Goal: Task Accomplishment & Management: Manage account settings

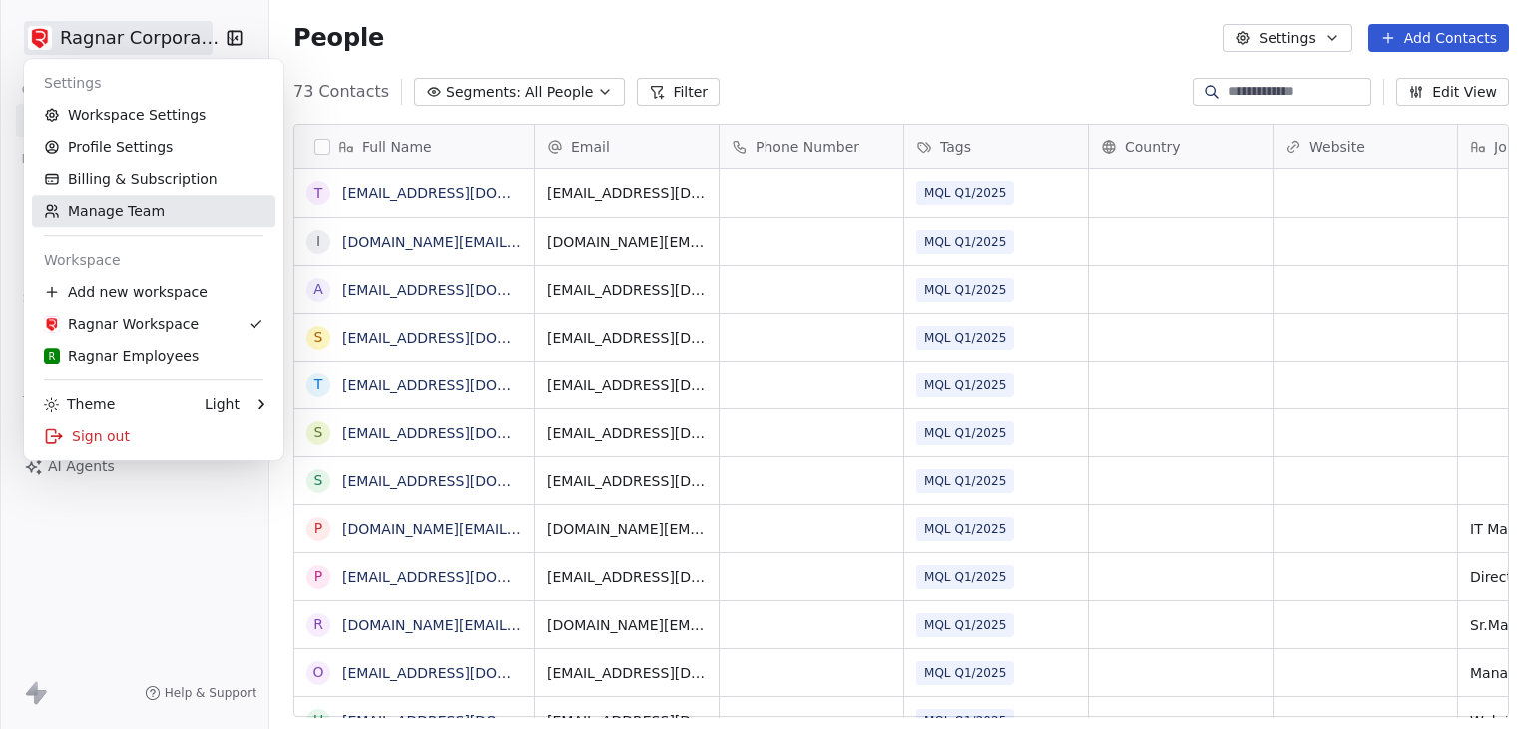
scroll to position [625, 1247]
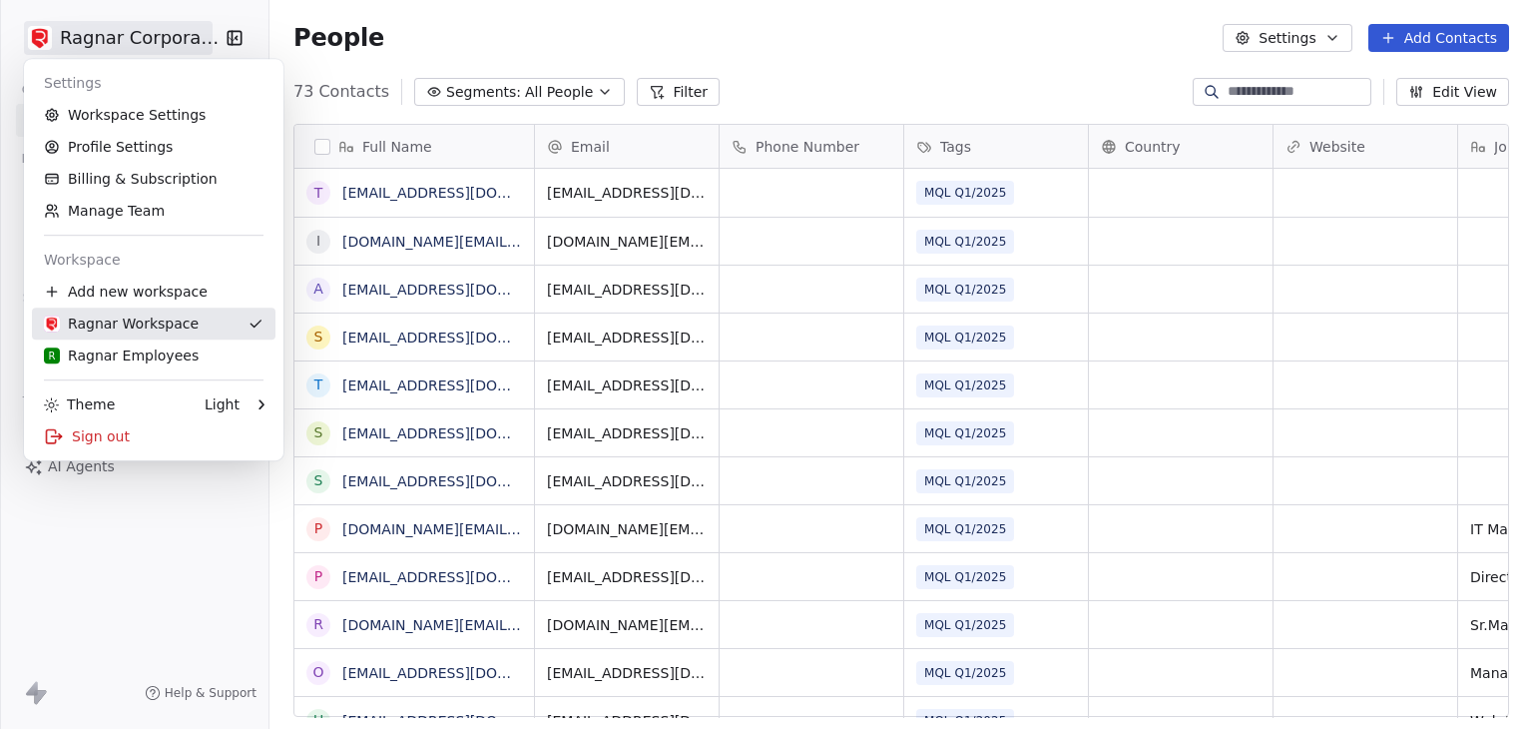
click at [105, 348] on div "R Ragnar Employees" at bounding box center [121, 355] width 155 height 20
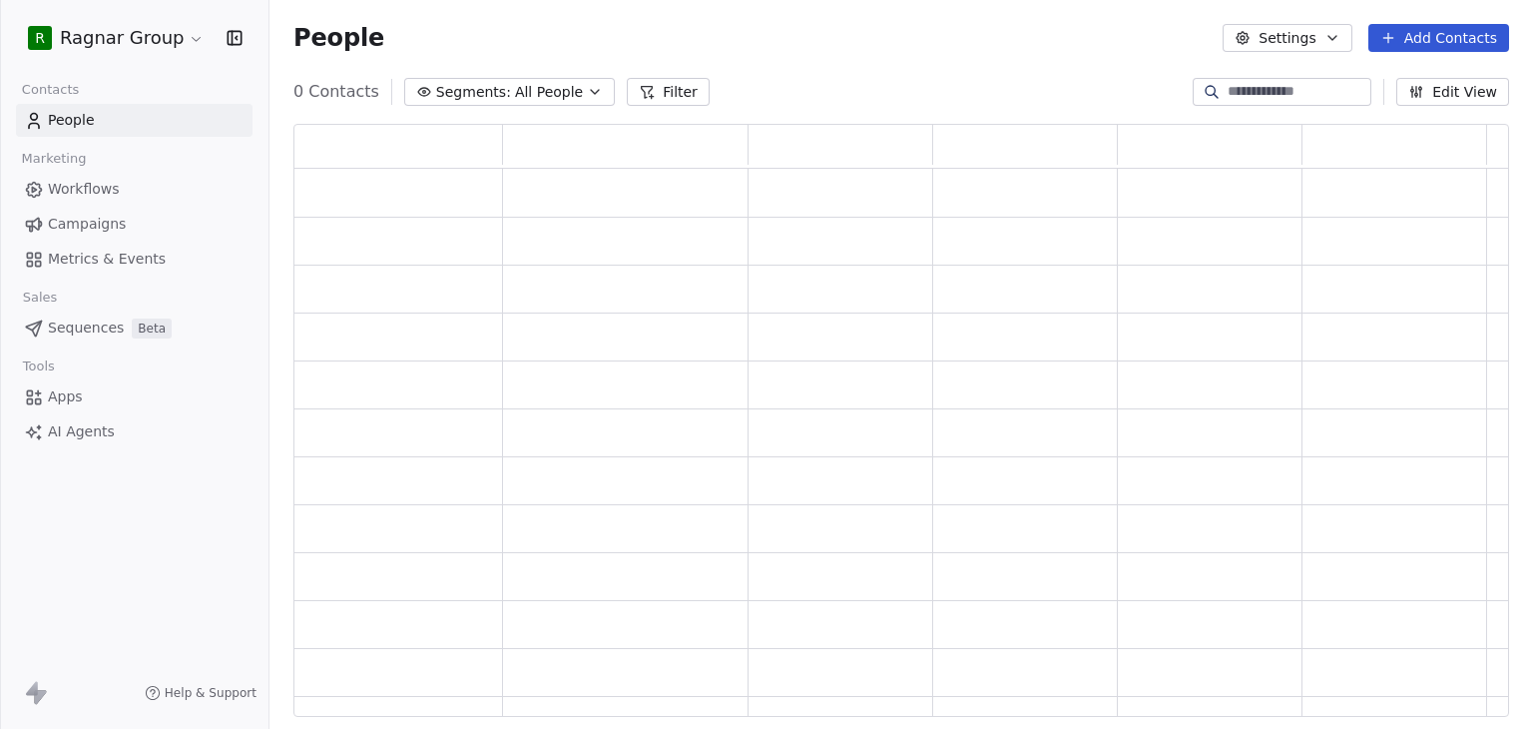
scroll to position [577, 1200]
click at [680, 95] on button "Filter" at bounding box center [682, 92] width 83 height 28
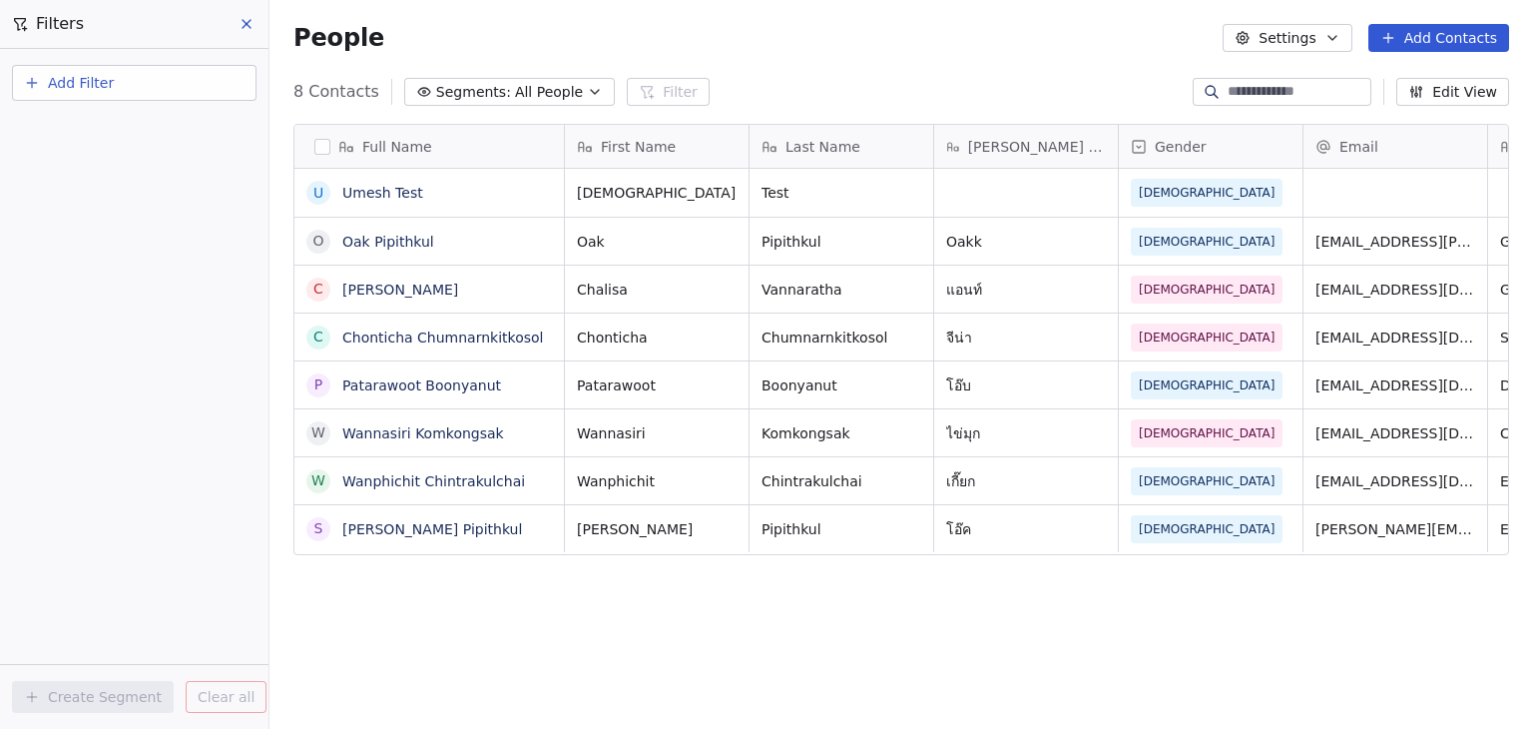
scroll to position [625, 1247]
click at [93, 80] on span "Add Filter" at bounding box center [81, 83] width 66 height 21
click at [600, 658] on html "R Ragnar Group Contacts People Marketing Workflows Campaigns Metrics & Events S…" at bounding box center [766, 364] width 1533 height 729
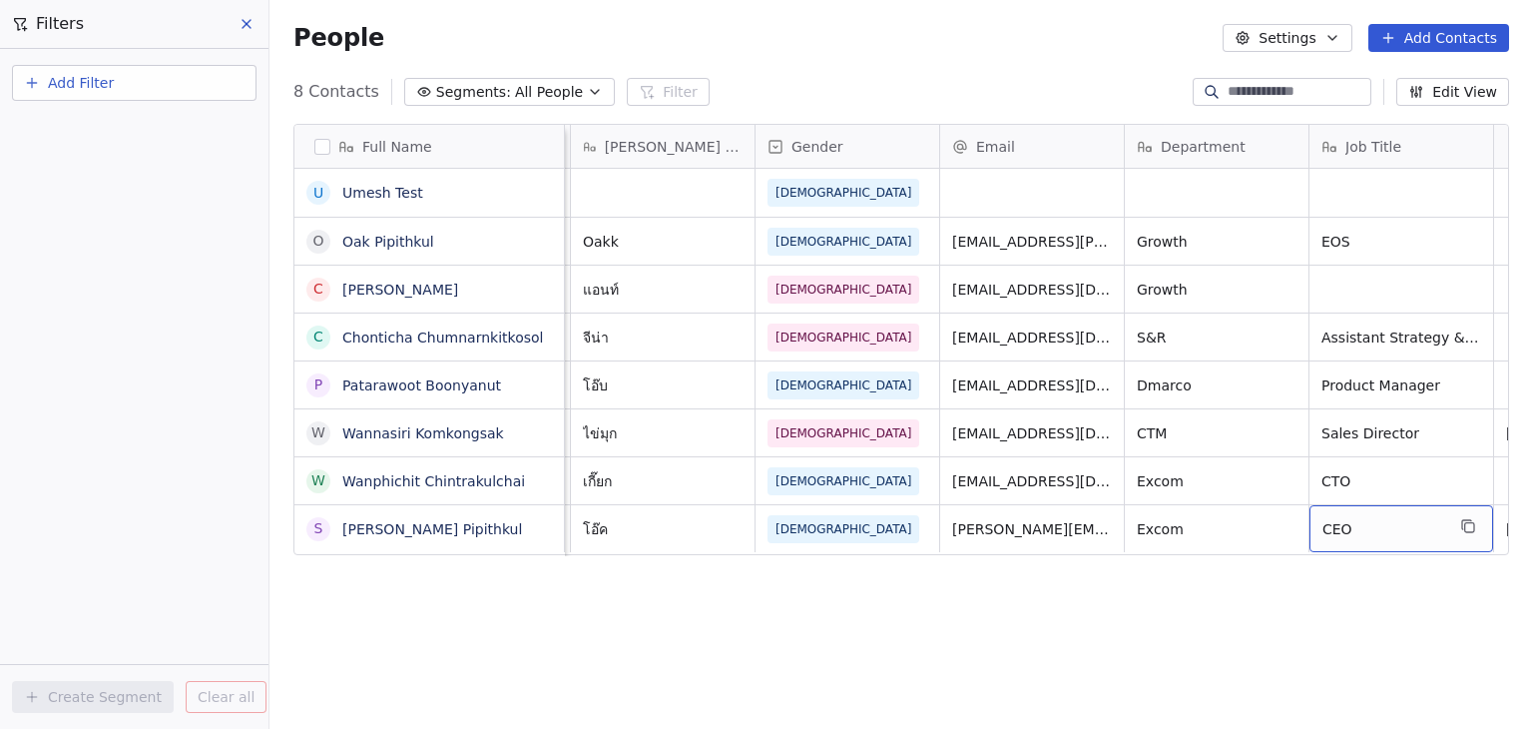
scroll to position [0, 549]
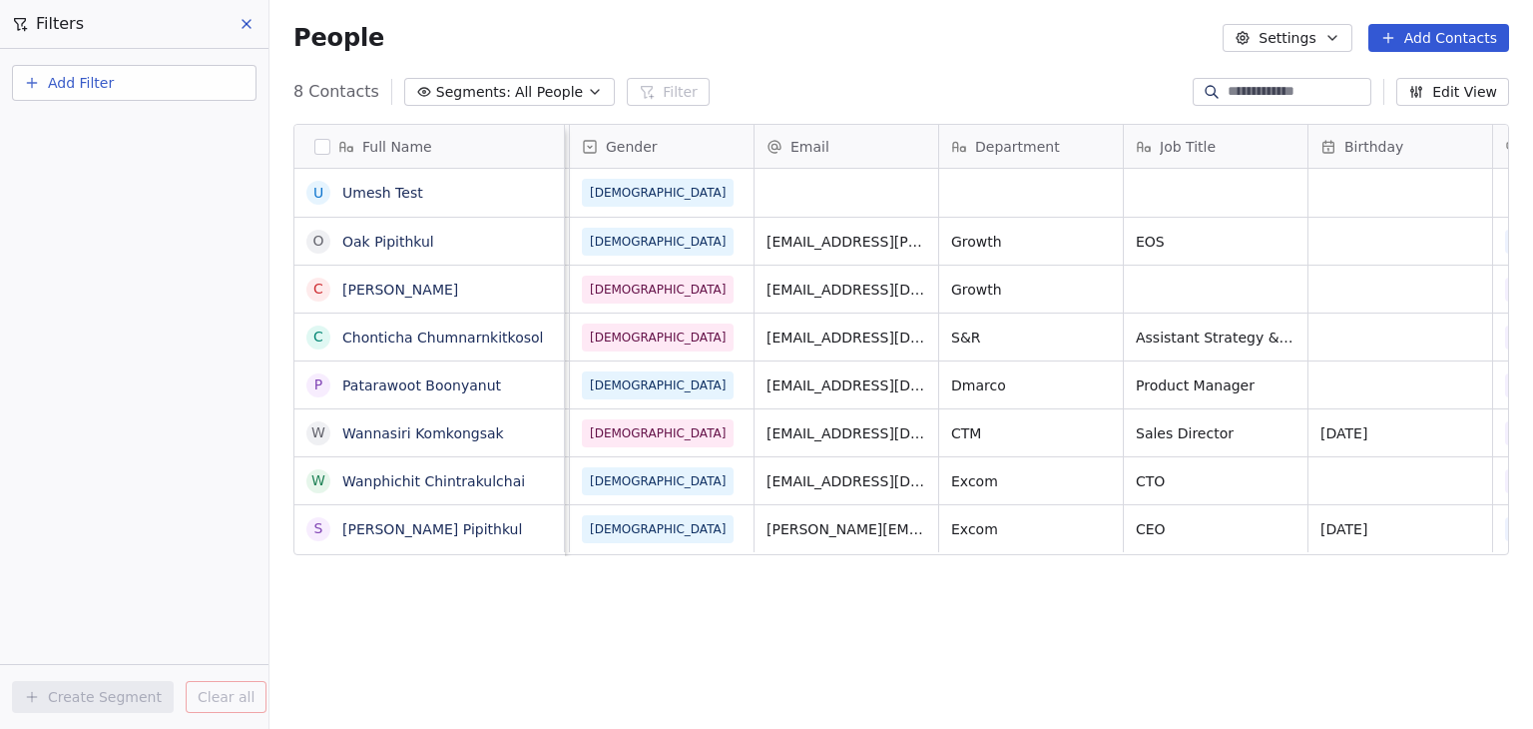
click at [171, 90] on button "Add Filter" at bounding box center [134, 83] width 245 height 36
click at [143, 137] on span "Contact properties" at bounding box center [98, 129] width 130 height 21
type input "***"
click at [114, 193] on div "Department" at bounding box center [134, 202] width 203 height 20
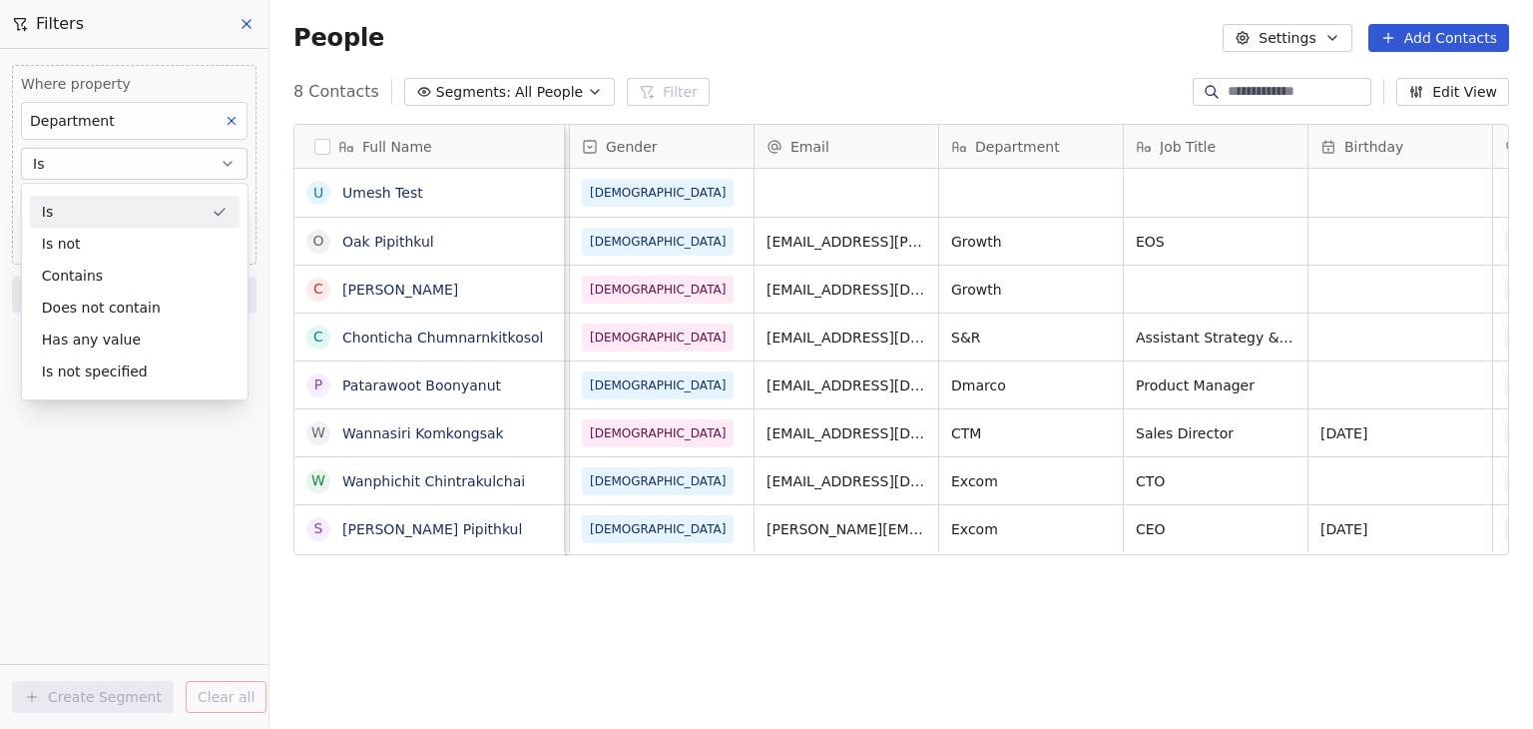
click at [112, 206] on div "Is" at bounding box center [135, 212] width 210 height 32
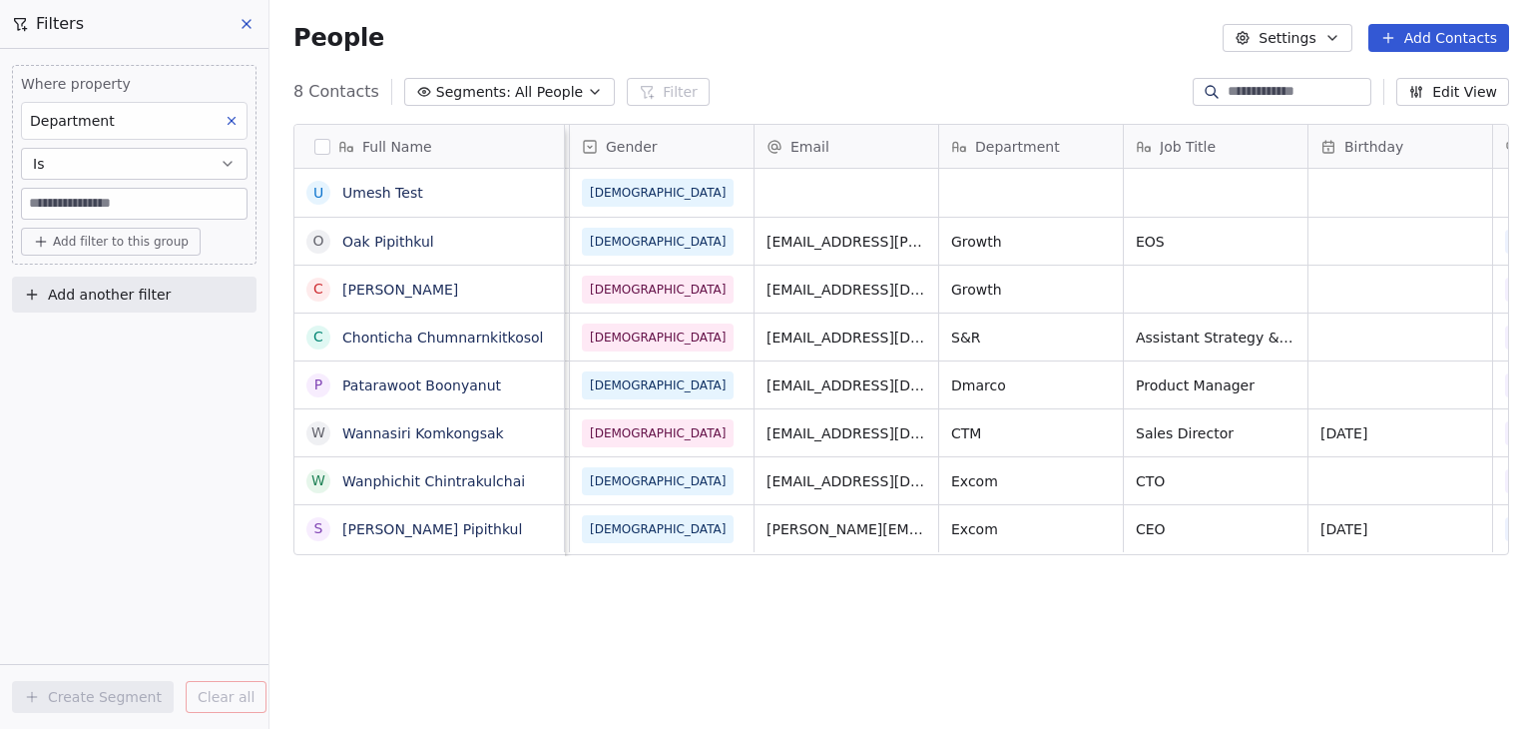
click at [112, 206] on input at bounding box center [134, 204] width 225 height 30
type input "******"
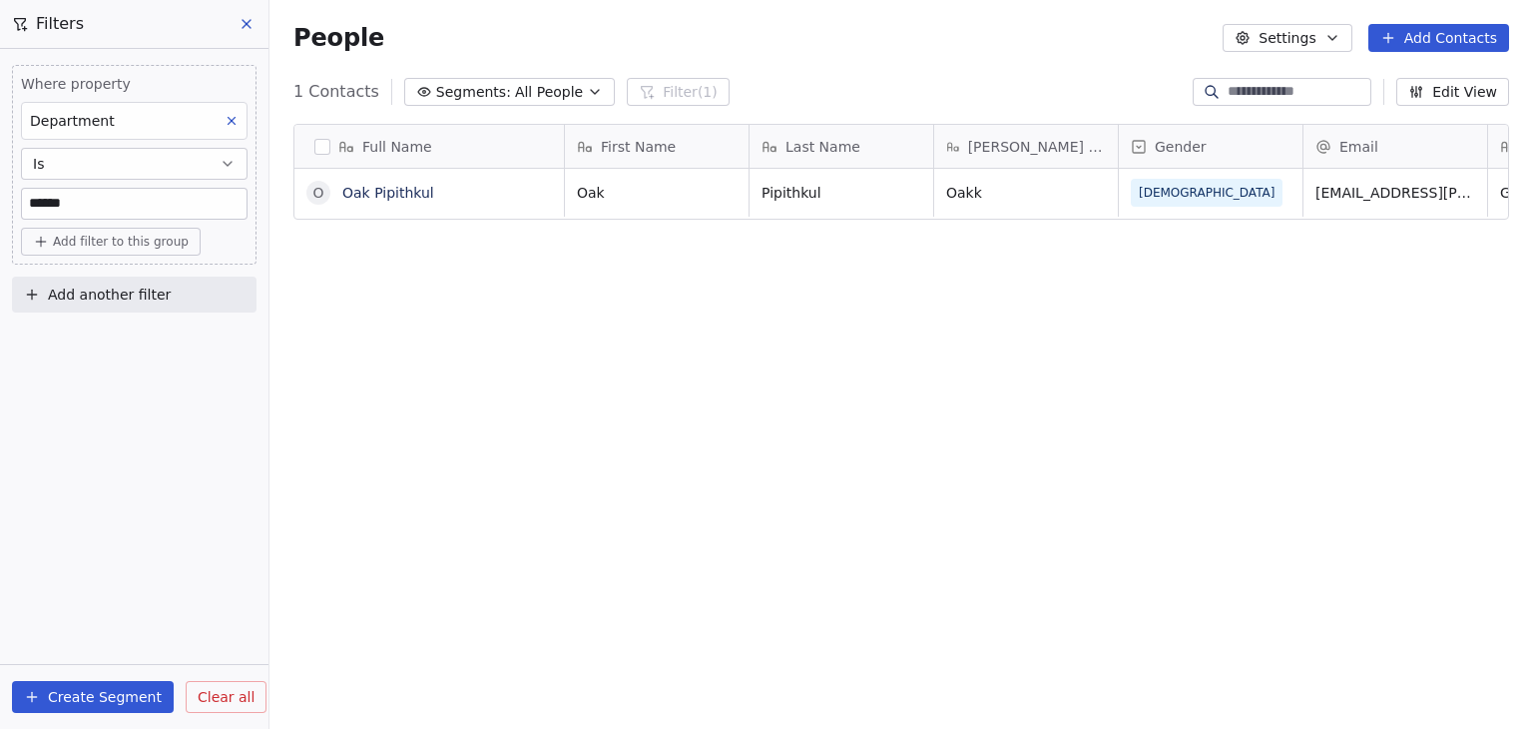
scroll to position [625, 1247]
click at [151, 209] on input "******" at bounding box center [134, 204] width 225 height 30
click at [248, 38] on div "Filters" at bounding box center [134, 24] width 268 height 48
click at [220, 692] on span "Clear all" at bounding box center [226, 697] width 57 height 21
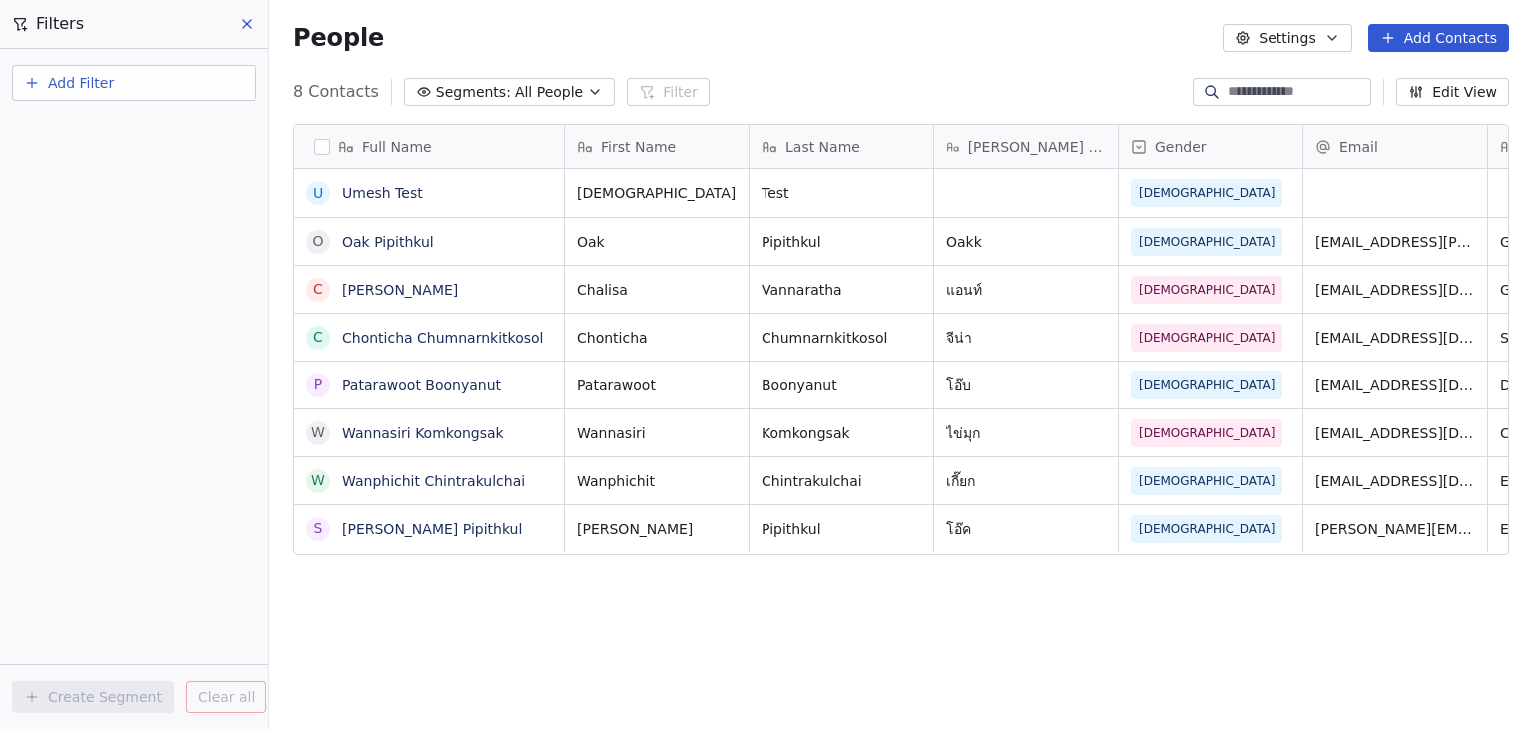
click at [255, 26] on button at bounding box center [248, 24] width 30 height 28
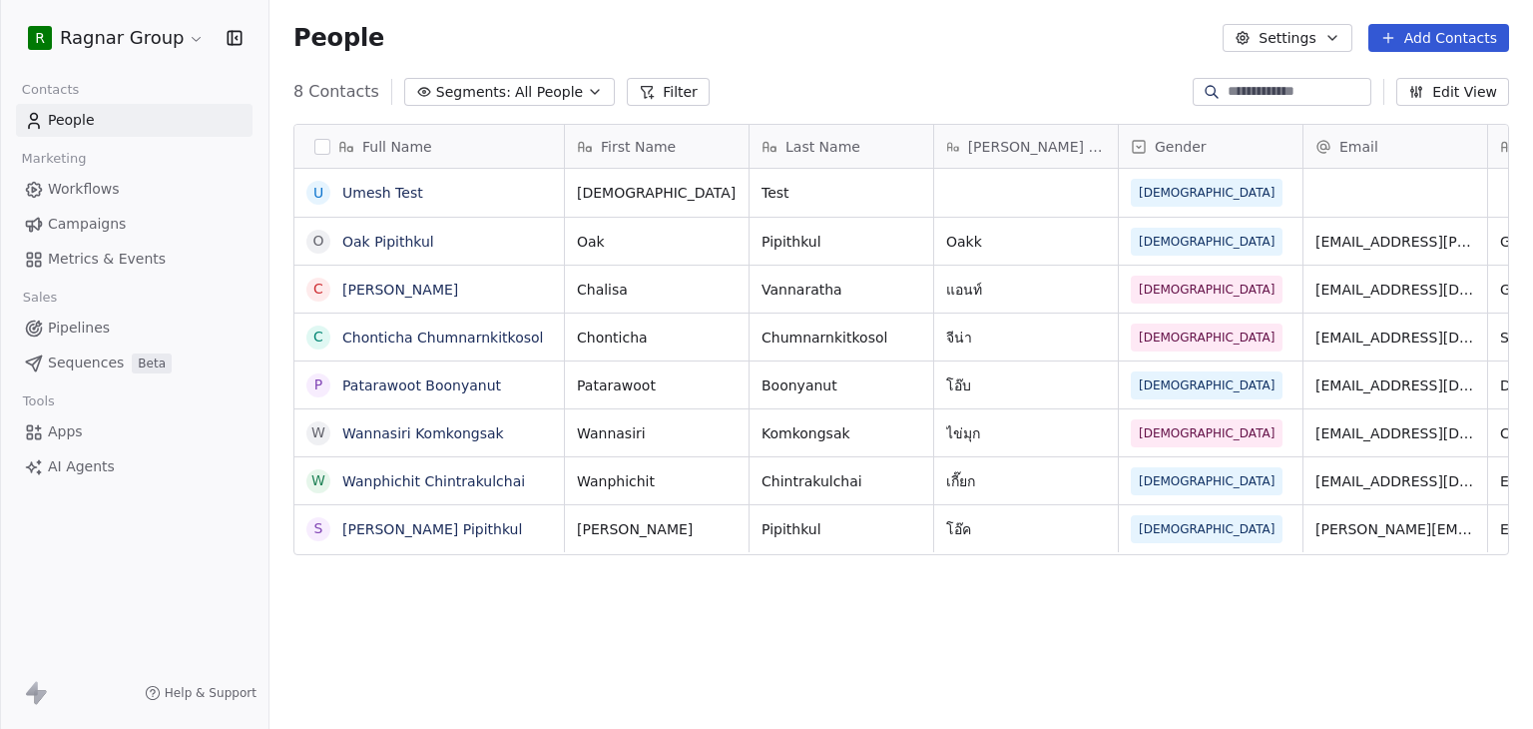
click at [139, 42] on html "R Ragnar Group Contacts People Marketing Workflows Campaigns Metrics & Events S…" at bounding box center [766, 364] width 1533 height 729
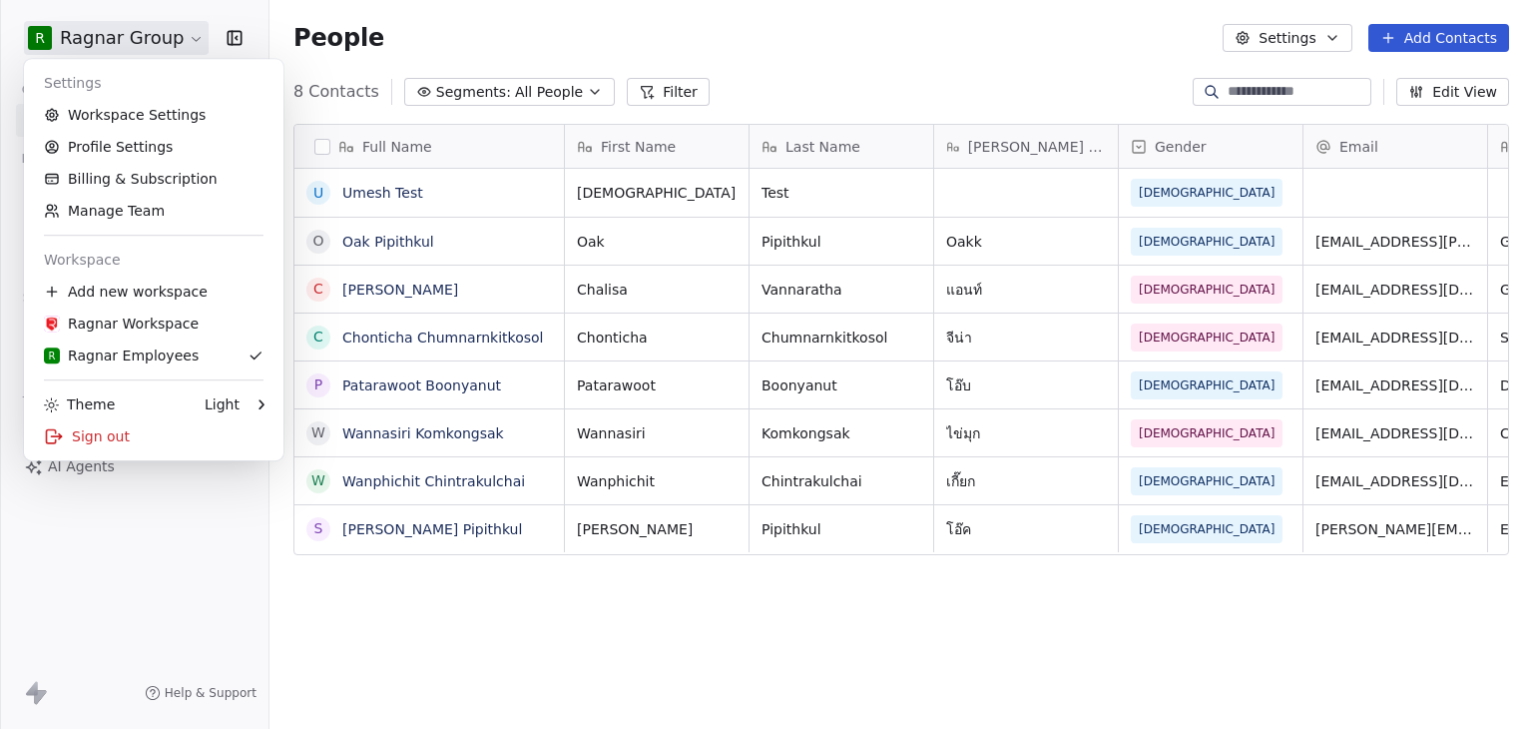
click at [774, 57] on html "R Ragnar Group Contacts People Marketing Workflows Campaigns Metrics & Events S…" at bounding box center [766, 364] width 1533 height 729
click at [161, 28] on html "R Ragnar Group Contacts People Marketing Workflows Campaigns Metrics & Events S…" at bounding box center [766, 364] width 1533 height 729
click at [156, 105] on link "Workspace Settings" at bounding box center [154, 115] width 244 height 32
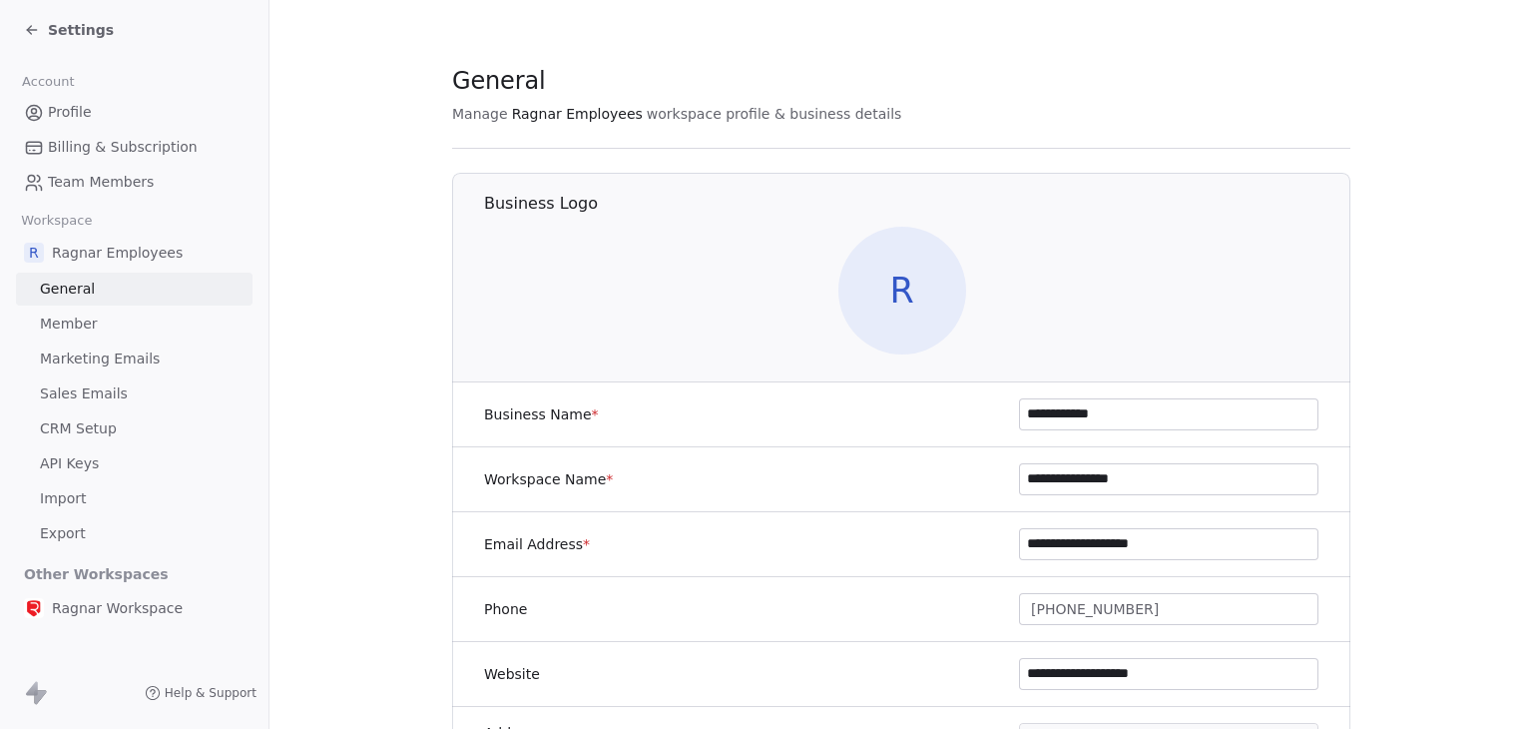
drag, startPoint x: 1158, startPoint y: 491, endPoint x: 951, endPoint y: 468, distance: 207.9
click at [951, 468] on div "**********" at bounding box center [901, 479] width 898 height 65
drag, startPoint x: 1176, startPoint y: 413, endPoint x: 907, endPoint y: 400, distance: 268.8
click at [907, 400] on div "**********" at bounding box center [901, 414] width 898 height 65
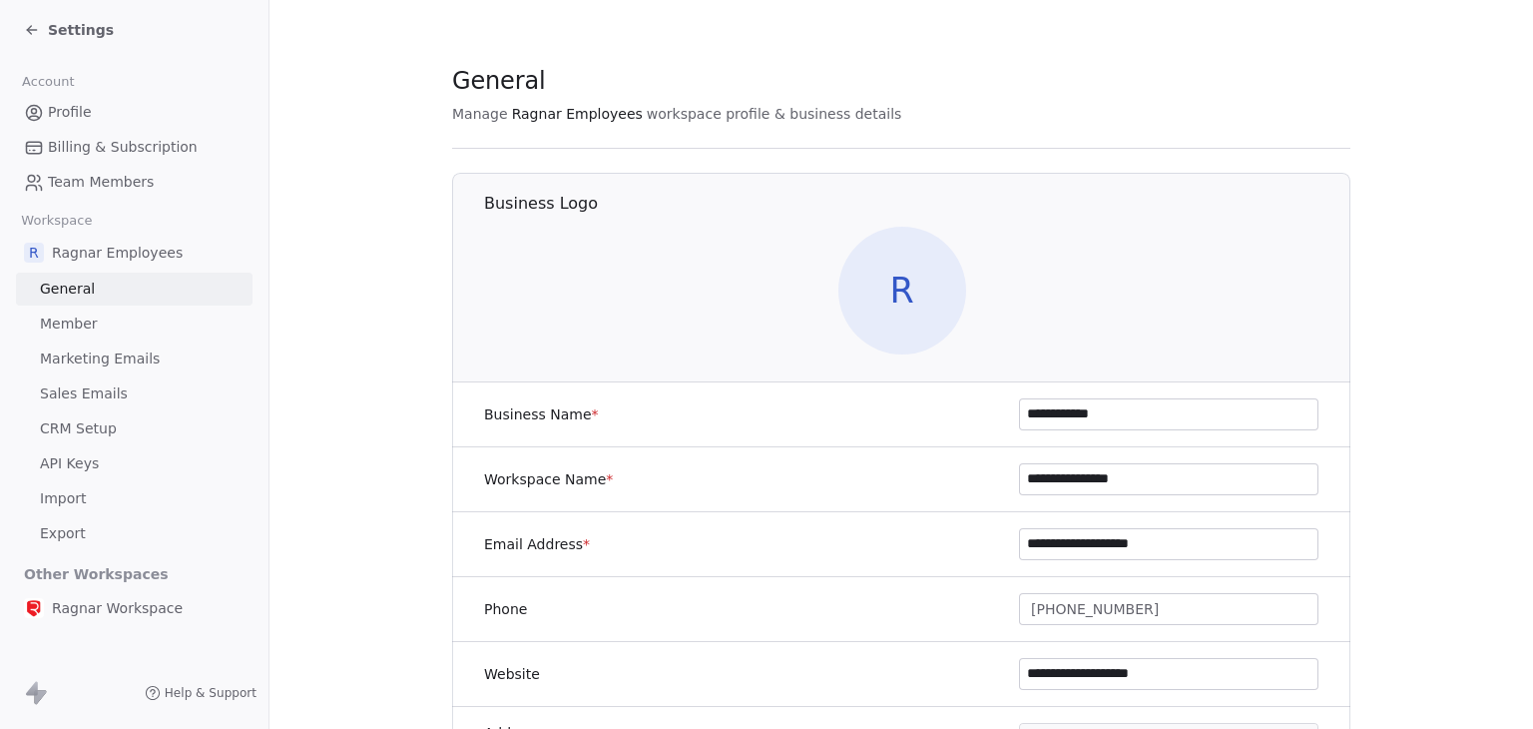
click at [66, 35] on span "Settings" at bounding box center [81, 30] width 66 height 20
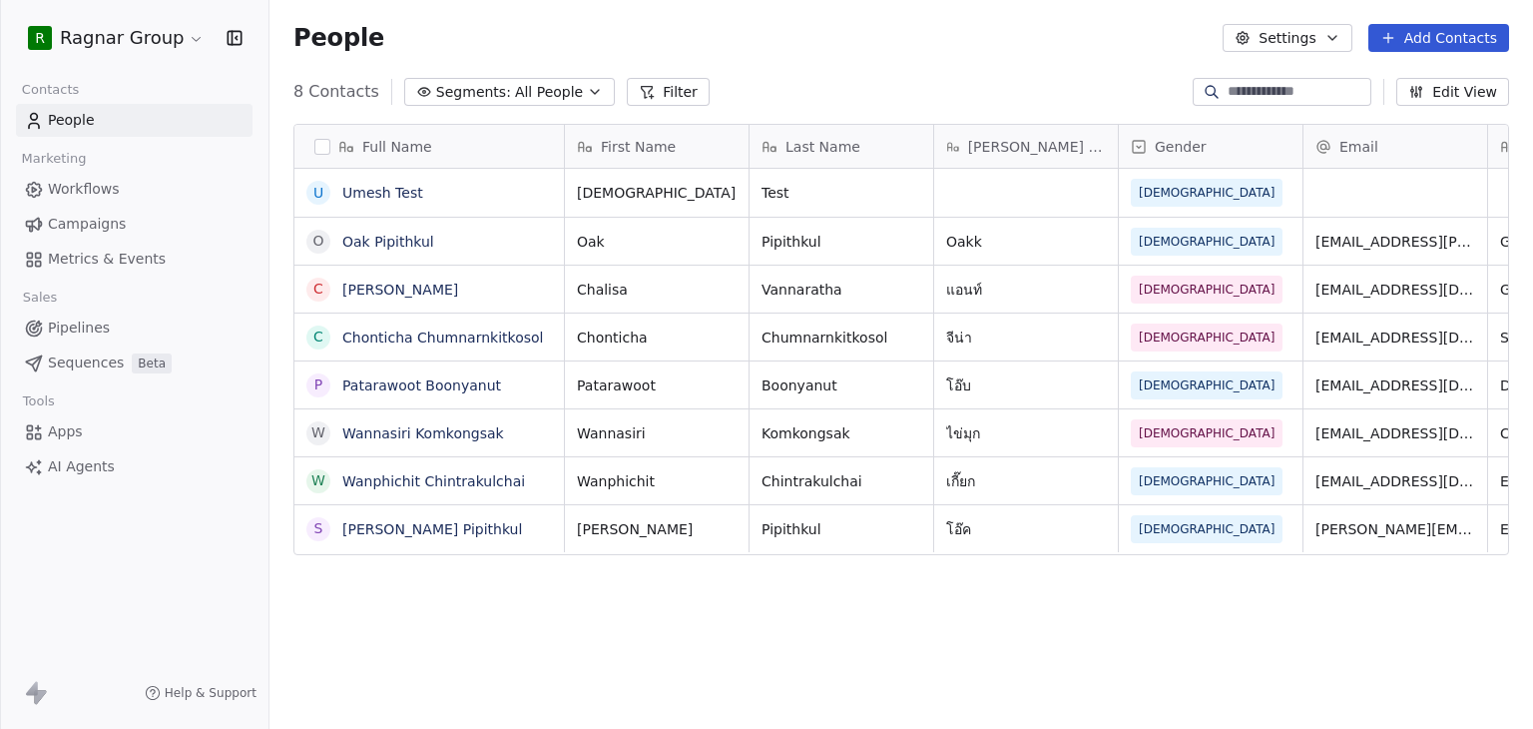
scroll to position [625, 1247]
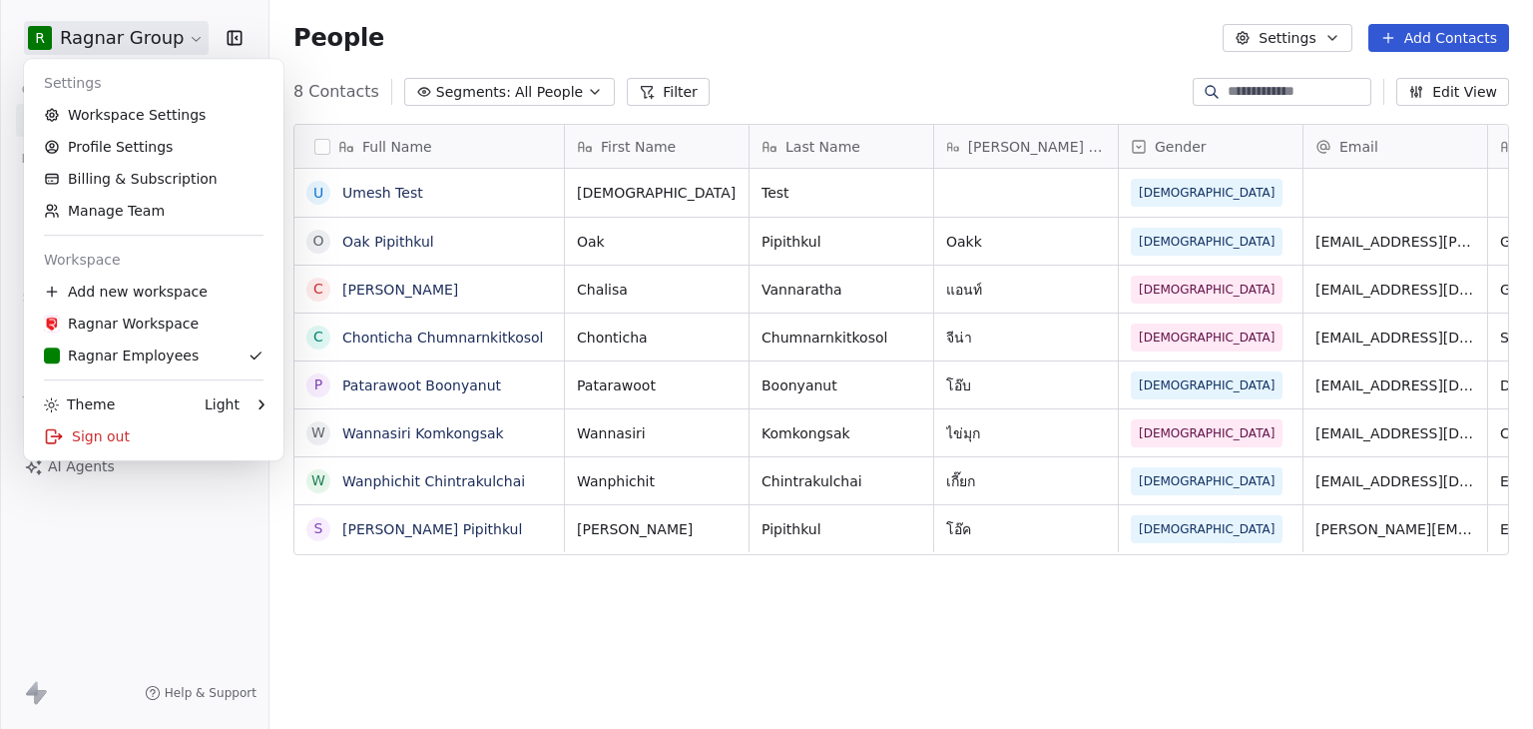
click at [66, 35] on html "R Ragnar Group Contacts People Marketing Workflows Campaigns Metrics & Events S…" at bounding box center [766, 364] width 1533 height 729
click at [86, 444] on div "Sign out" at bounding box center [154, 436] width 244 height 32
